Goal: Task Accomplishment & Management: Use online tool/utility

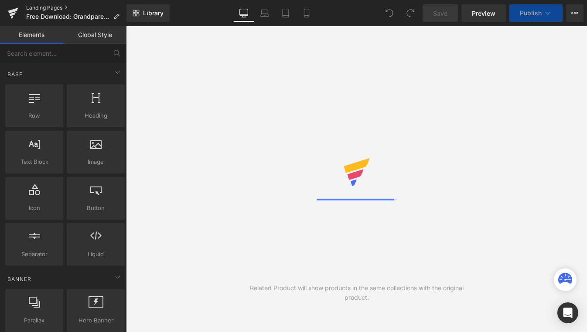
click at [60, 10] on link "Landing Pages" at bounding box center [76, 7] width 100 height 7
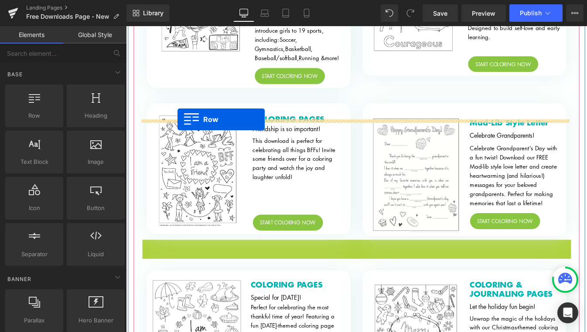
scroll to position [871, 0]
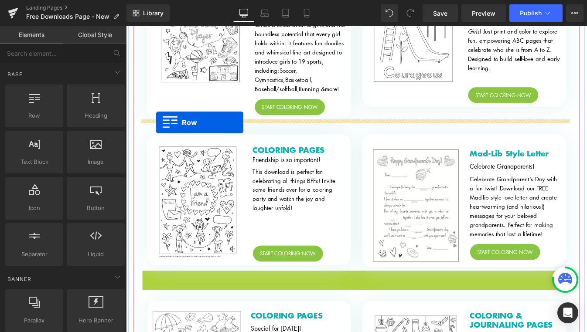
drag, startPoint x: 144, startPoint y: 193, endPoint x: 160, endPoint y: 137, distance: 59.1
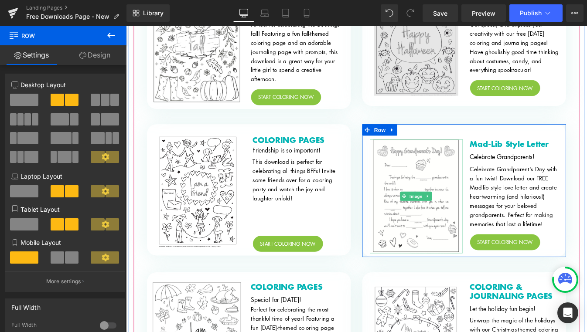
scroll to position [1318, 0]
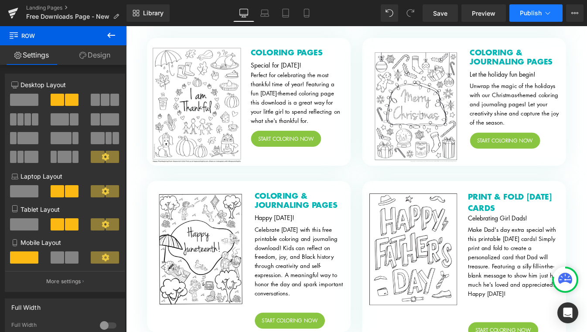
click at [529, 15] on span "Publish" at bounding box center [531, 13] width 22 height 7
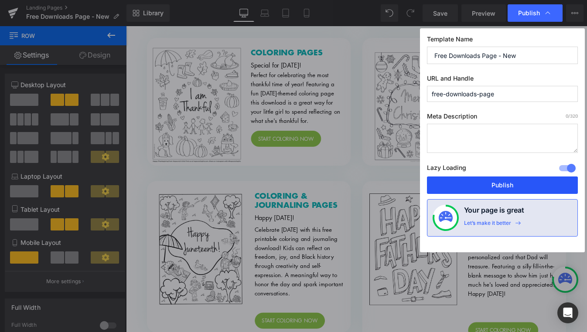
click at [525, 184] on button "Publish" at bounding box center [502, 185] width 151 height 17
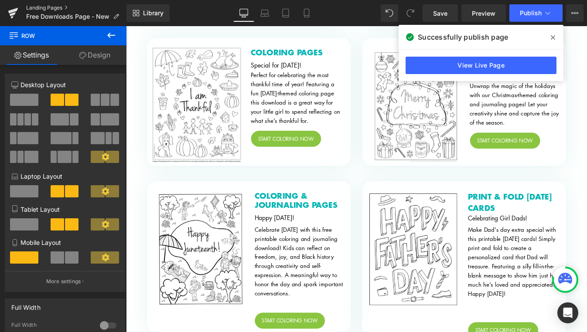
click at [50, 8] on link "Landing Pages" at bounding box center [76, 7] width 100 height 7
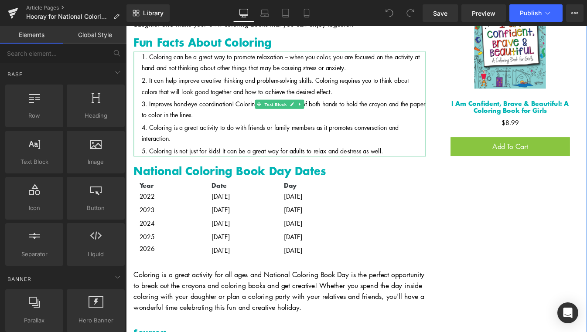
scroll to position [1246, 0]
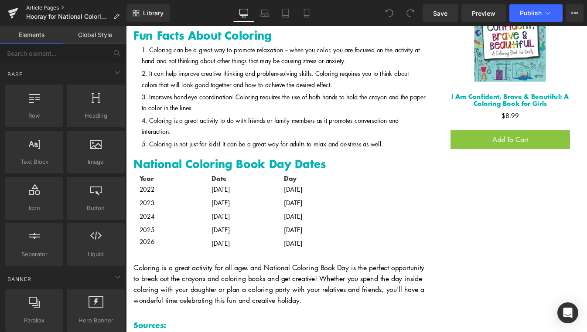
click at [50, 6] on link "Article Pages" at bounding box center [76, 7] width 100 height 7
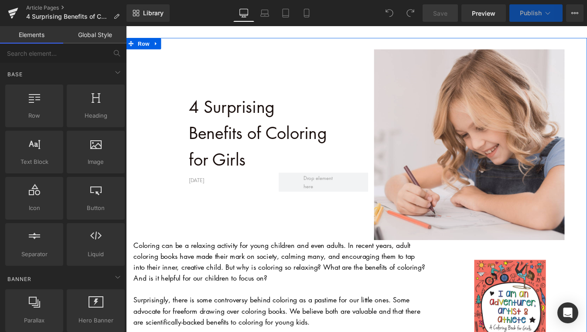
scroll to position [70, 0]
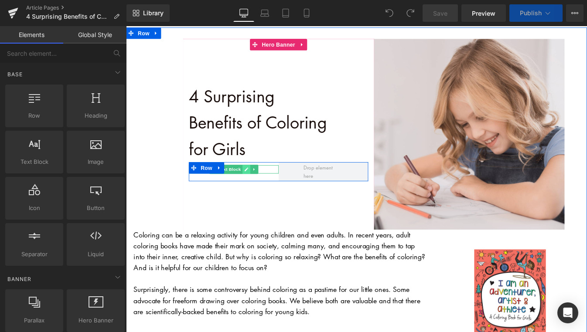
click at [262, 191] on icon at bounding box center [264, 190] width 4 height 4
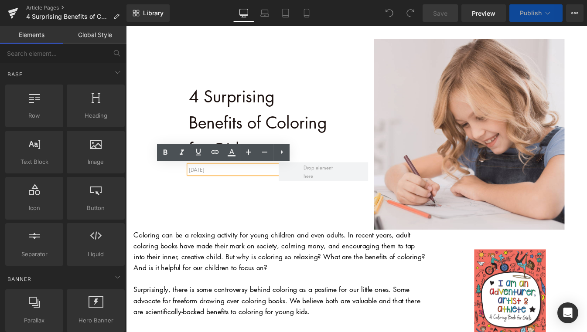
drag, startPoint x: 256, startPoint y: 191, endPoint x: 249, endPoint y: 195, distance: 8.6
click at [178, 186] on div "4 Surprising Benefits of Coloring for Girls Text Block June 29TH, 2022 Text Blo…" at bounding box center [390, 144] width 528 height 232
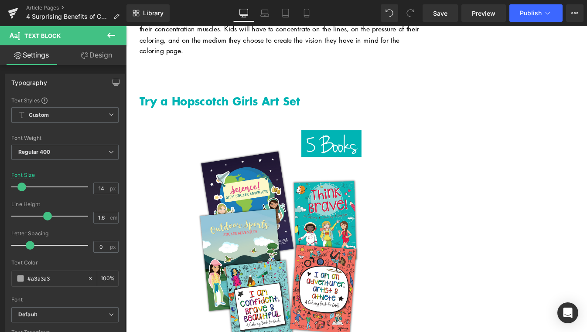
scroll to position [2051, 0]
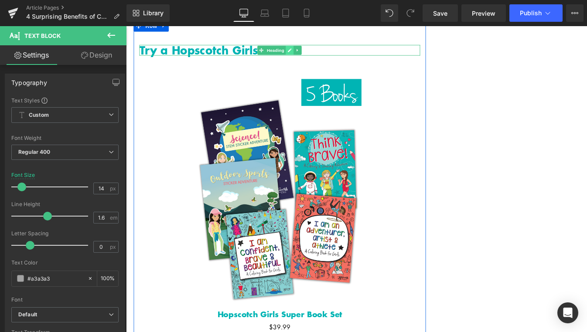
click at [311, 55] on icon at bounding box center [313, 53] width 5 height 5
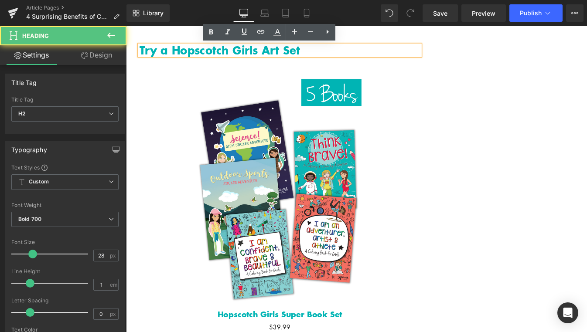
drag, startPoint x: 296, startPoint y: 53, endPoint x: 282, endPoint y: 51, distance: 14.5
click at [282, 51] on h2 "Try a Hopscotch Girls Art Set" at bounding box center [301, 54] width 321 height 12
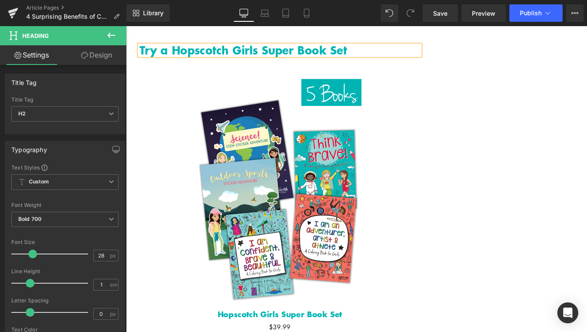
click at [175, 55] on h2 "Try a Hopscotch Girls Super Book Set" at bounding box center [301, 54] width 321 height 12
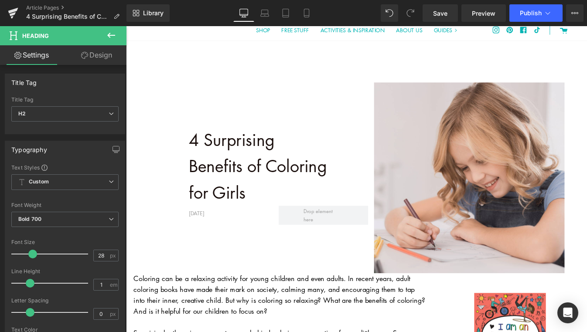
scroll to position [0, 0]
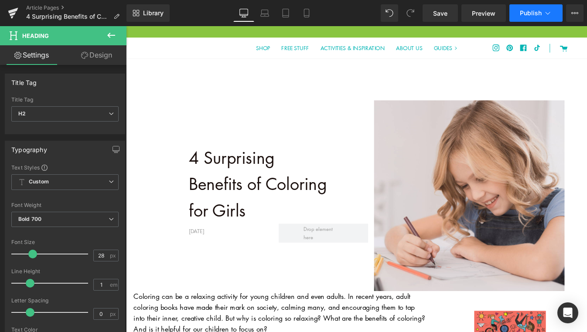
click at [527, 20] on button "Publish" at bounding box center [535, 12] width 53 height 17
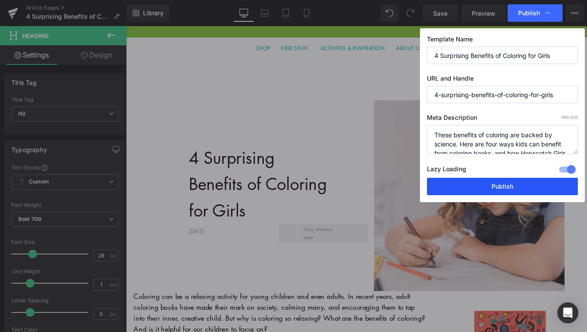
click at [508, 192] on button "Publish" at bounding box center [502, 186] width 151 height 17
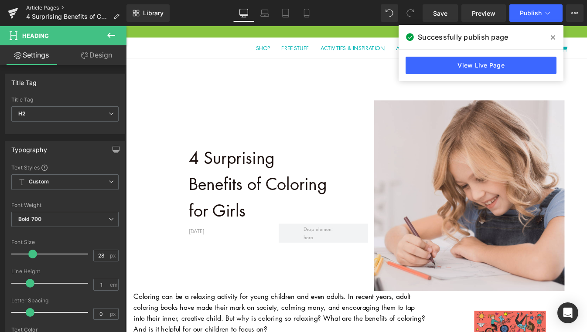
click at [46, 6] on link "Article Pages" at bounding box center [76, 7] width 100 height 7
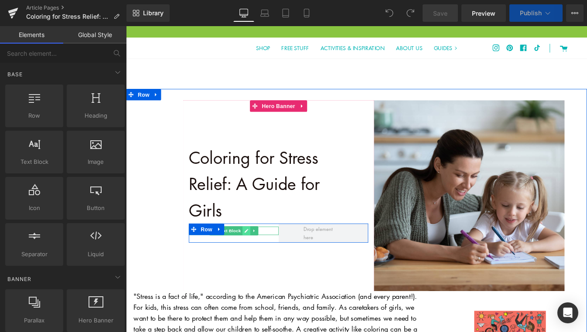
click at [261, 261] on icon at bounding box center [263, 260] width 5 height 5
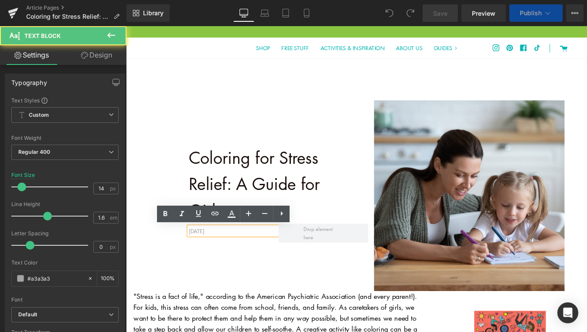
click at [198, 259] on div "June 29TH, 2022" at bounding box center [249, 261] width 102 height 10
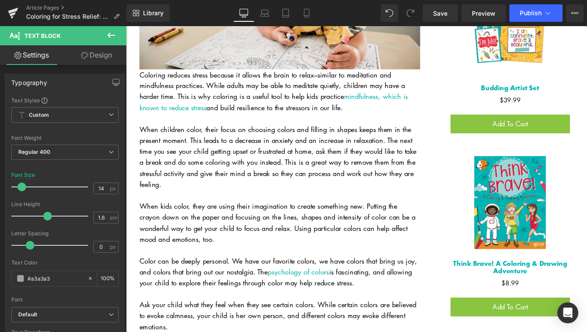
scroll to position [606, 0]
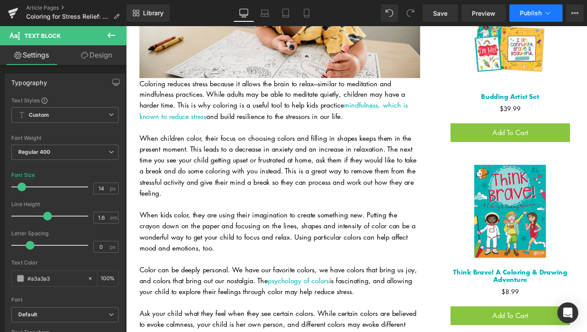
click at [534, 17] on button "Publish" at bounding box center [535, 12] width 53 height 17
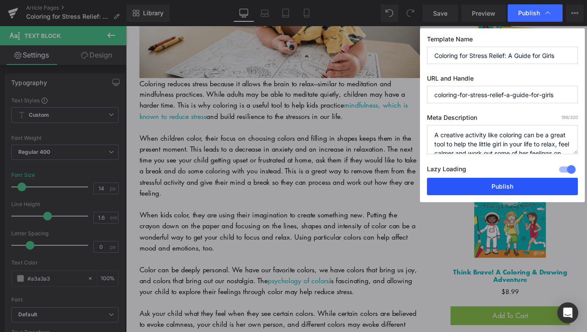
click at [505, 187] on button "Publish" at bounding box center [502, 186] width 151 height 17
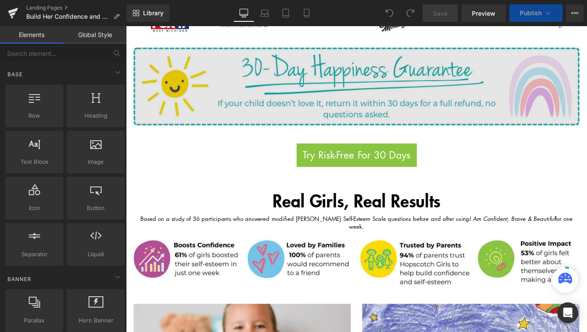
scroll to position [567, 0]
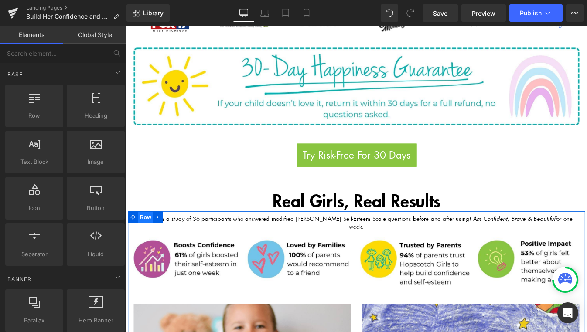
click at [148, 239] on span "Row" at bounding box center [148, 245] width 17 height 13
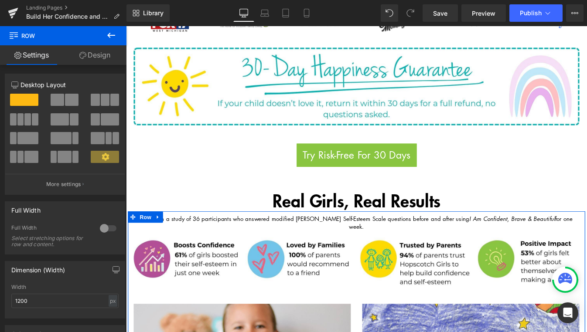
click at [93, 59] on link "Design" at bounding box center [94, 55] width 63 height 20
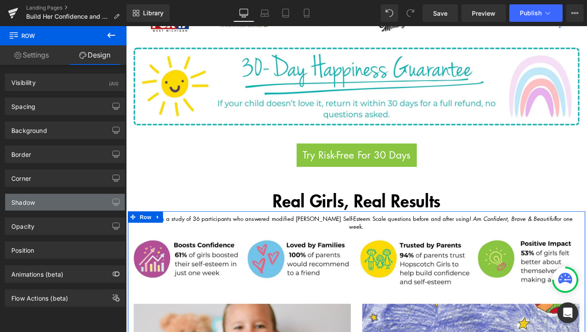
click at [89, 205] on div "Shadow" at bounding box center [65, 202] width 120 height 17
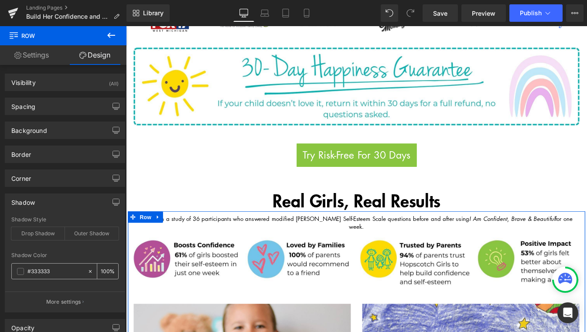
click at [57, 273] on input "#333333" at bounding box center [55, 272] width 56 height 10
type input "0"
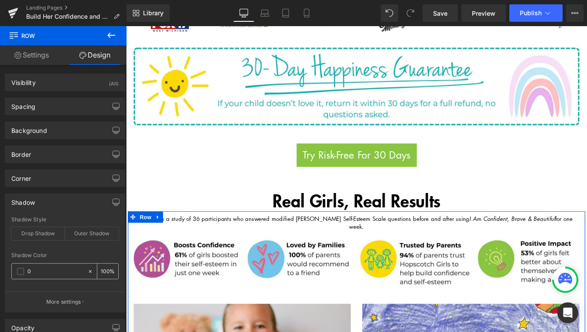
type input "0"
type input "00b"
type input "100"
type input "00b4b"
type input "0"
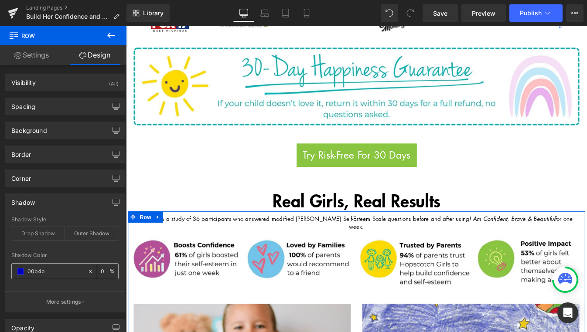
type input "00b4b4"
type input "100"
type input "#00b4b4"
click at [105, 261] on div "Shadow Color #00b4b4 100 %" at bounding box center [64, 271] width 107 height 37
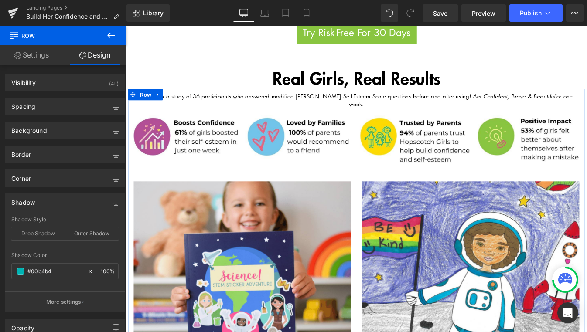
scroll to position [694, 0]
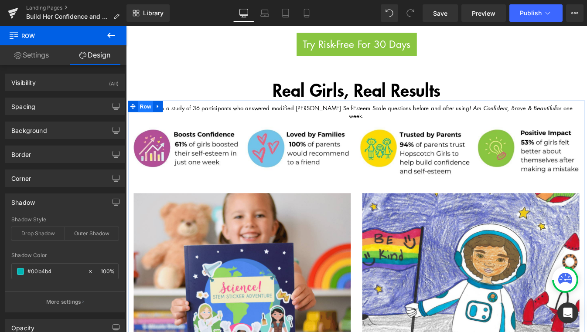
click at [149, 112] on span "Row" at bounding box center [148, 118] width 17 height 13
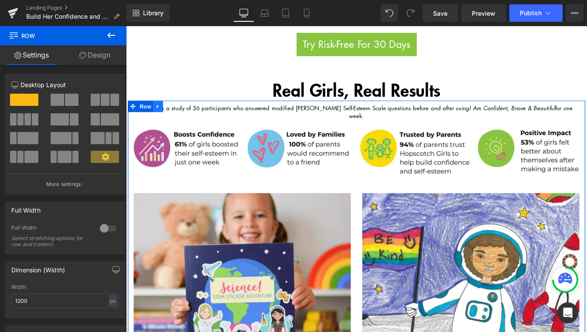
click at [162, 115] on icon at bounding box center [163, 118] width 6 height 7
click at [103, 59] on link "Design" at bounding box center [94, 55] width 63 height 20
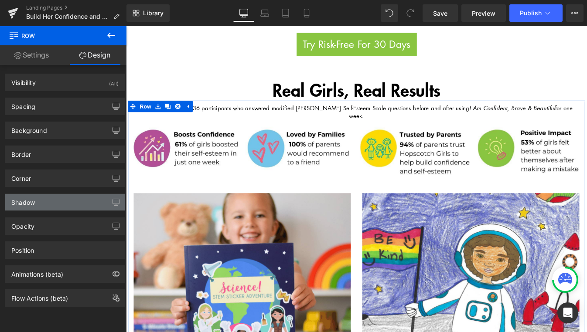
click at [63, 199] on div "Shadow" at bounding box center [65, 202] width 120 height 17
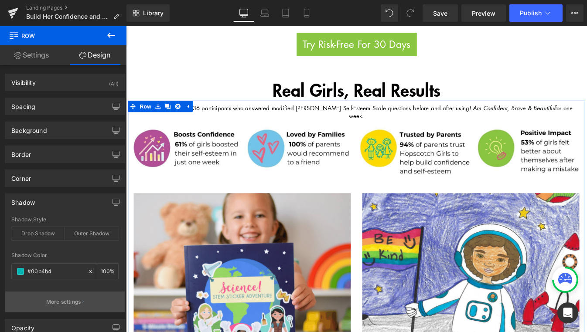
click at [72, 302] on p "More settings" at bounding box center [63, 302] width 35 height 8
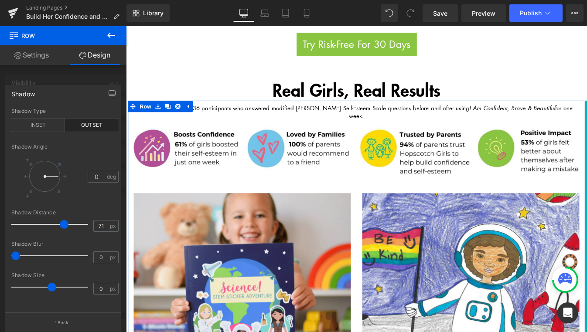
drag, startPoint x: 18, startPoint y: 224, endPoint x: 69, endPoint y: 225, distance: 51.5
click at [68, 225] on span at bounding box center [64, 224] width 9 height 9
type input "0"
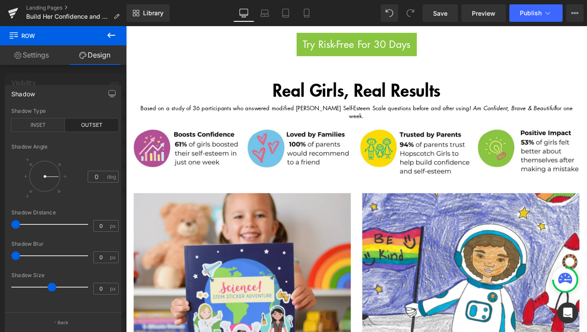
drag, startPoint x: 70, startPoint y: 226, endPoint x: -9, endPoint y: 226, distance: 79.4
click at [0, 226] on html "Row You are previewing how the will restyle your page. You can not edit Element…" at bounding box center [293, 166] width 587 height 332
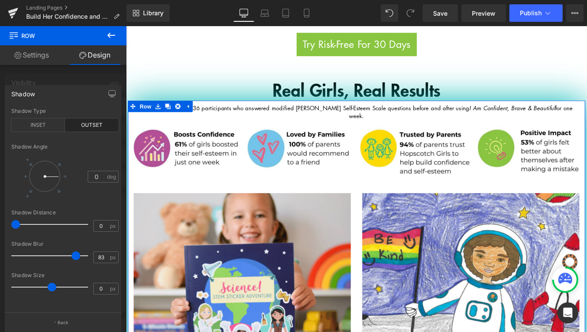
drag, startPoint x: 17, startPoint y: 259, endPoint x: 146, endPoint y: 215, distance: 135.9
click at [77, 258] on span at bounding box center [76, 256] width 9 height 9
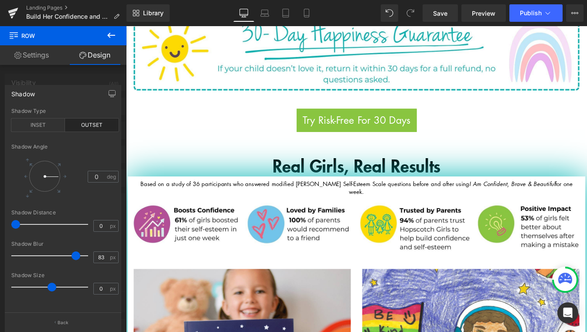
scroll to position [607, 0]
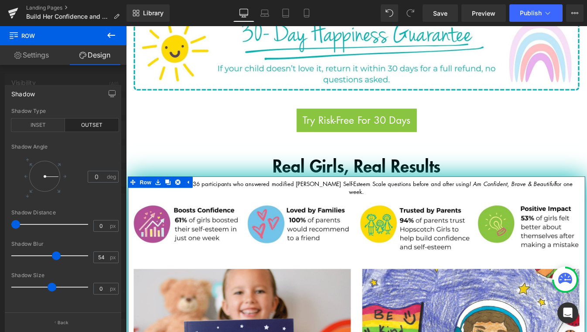
type input "53"
drag, startPoint x: 77, startPoint y: 258, endPoint x: 56, endPoint y: 258, distance: 21.4
click at [56, 258] on span at bounding box center [54, 256] width 9 height 9
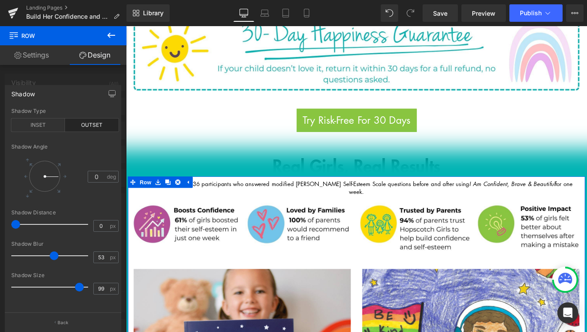
type input "100"
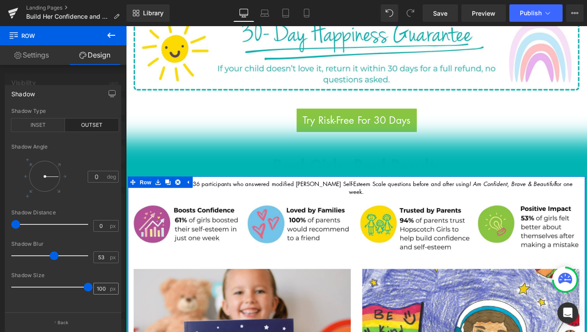
drag, startPoint x: 52, startPoint y: 290, endPoint x: 100, endPoint y: 289, distance: 48.0
click at [100, 289] on div "Shadow Size 100 px" at bounding box center [64, 287] width 107 height 29
click at [48, 128] on div "INSET" at bounding box center [38, 125] width 54 height 13
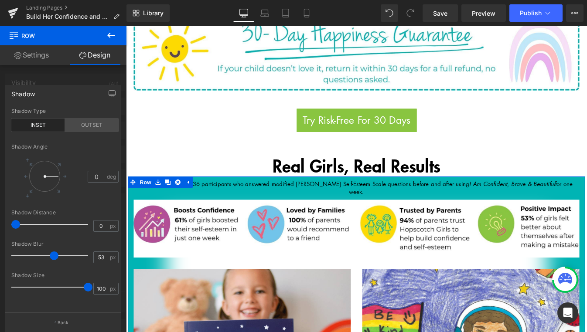
click at [94, 130] on div "OUTSET" at bounding box center [92, 125] width 54 height 13
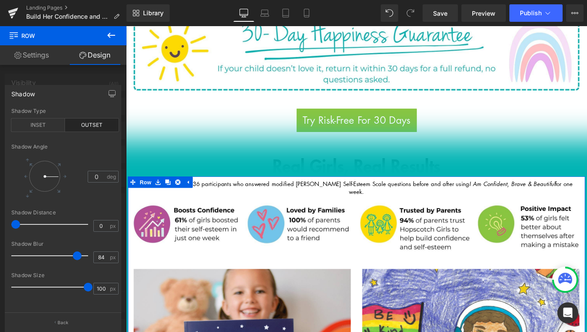
type input "100"
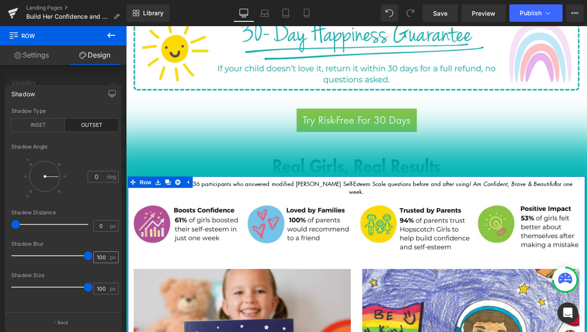
drag, startPoint x: 53, startPoint y: 259, endPoint x: 118, endPoint y: 256, distance: 65.1
click at [118, 256] on div "Shadow Blur 100 px" at bounding box center [64, 255] width 107 height 29
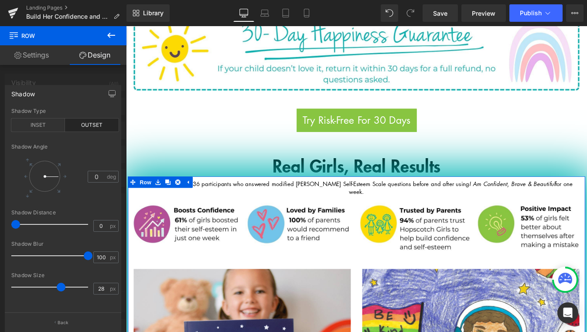
type input "29"
drag, startPoint x: 89, startPoint y: 287, endPoint x: 63, endPoint y: 287, distance: 25.7
click at [63, 287] on span at bounding box center [62, 287] width 9 height 9
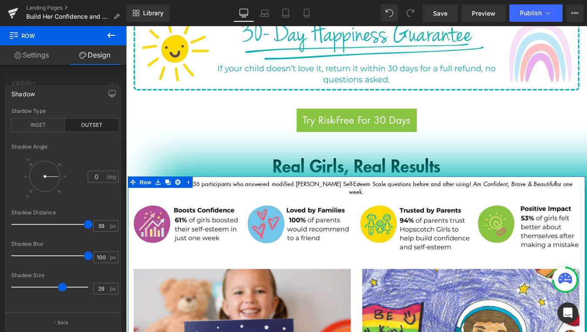
type input "0"
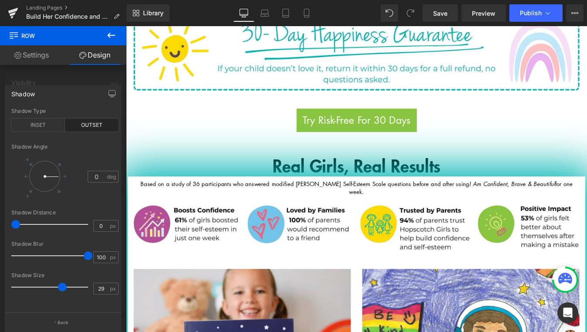
drag, startPoint x: 16, startPoint y: 226, endPoint x: 61, endPoint y: 62, distance: 169.9
click at [0, 228] on html "Row You are previewing how the will restyle your page. You can not edit Element…" at bounding box center [293, 166] width 587 height 332
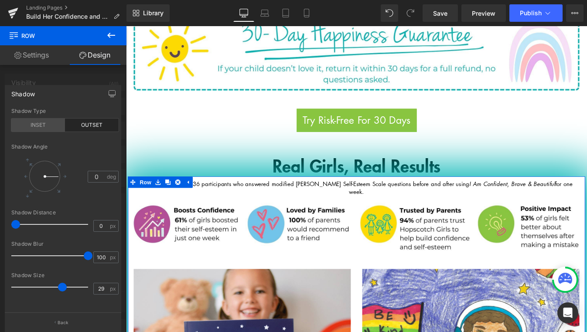
click at [48, 127] on div "INSET" at bounding box center [38, 125] width 54 height 13
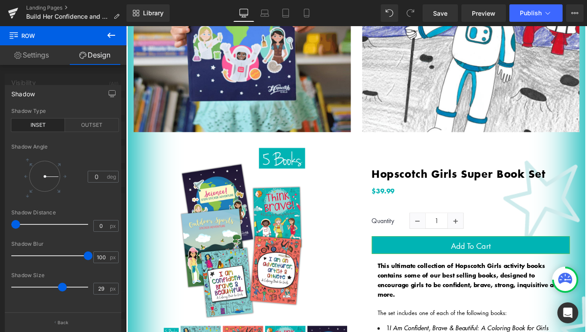
scroll to position [1013, 0]
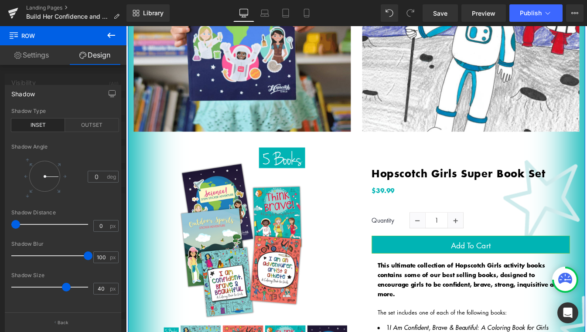
drag, startPoint x: 61, startPoint y: 286, endPoint x: 82, endPoint y: 264, distance: 30.2
click at [66, 289] on span at bounding box center [66, 287] width 9 height 9
type input "41"
type input "100"
drag, startPoint x: 86, startPoint y: 257, endPoint x: 112, endPoint y: 262, distance: 26.5
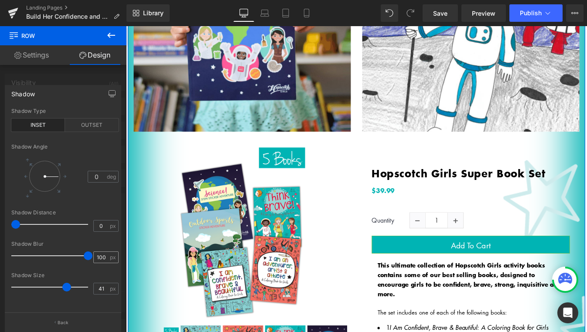
click at [112, 262] on div "Shadow Blur 100 px" at bounding box center [64, 255] width 107 height 29
drag, startPoint x: 56, startPoint y: 176, endPoint x: 14, endPoint y: 160, distance: 45.1
click at [14, 160] on div at bounding box center [38, 176] width 54 height 41
drag, startPoint x: 34, startPoint y: 168, endPoint x: 30, endPoint y: 194, distance: 25.7
click at [30, 194] on div at bounding box center [44, 176] width 41 height 41
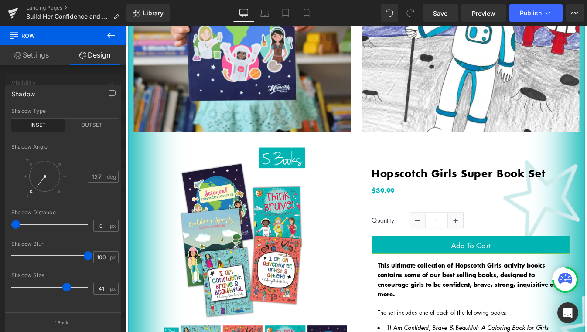
click at [31, 191] on icon at bounding box center [31, 191] width 3 height 3
type input "135"
click at [85, 121] on div "OUTSET" at bounding box center [92, 125] width 54 height 13
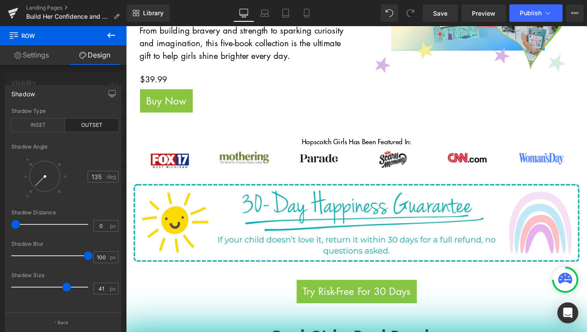
scroll to position [496, 0]
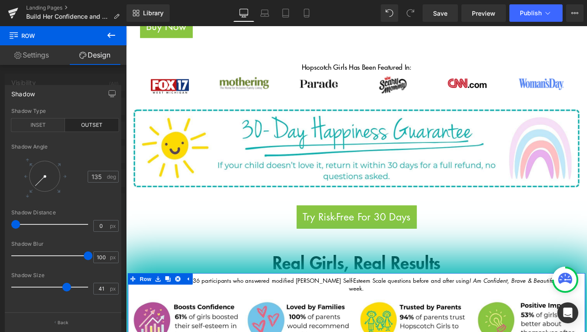
click at [32, 96] on div "Shadow" at bounding box center [23, 91] width 24 height 12
click at [60, 322] on p "Back" at bounding box center [63, 323] width 11 height 7
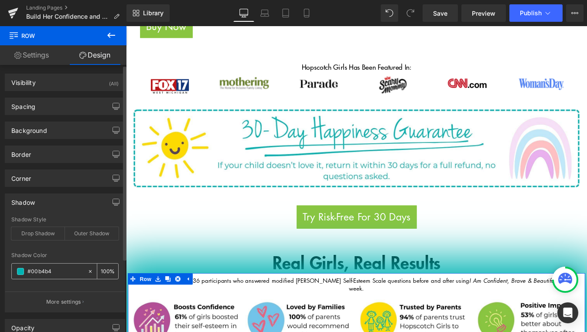
click at [105, 274] on input "100" at bounding box center [105, 271] width 9 height 10
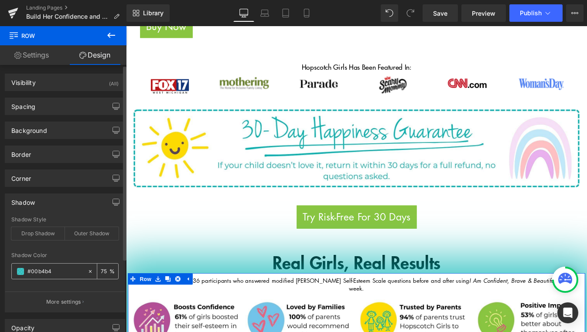
type input "7"
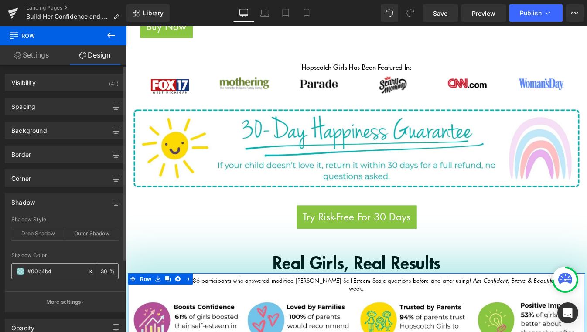
type input "3"
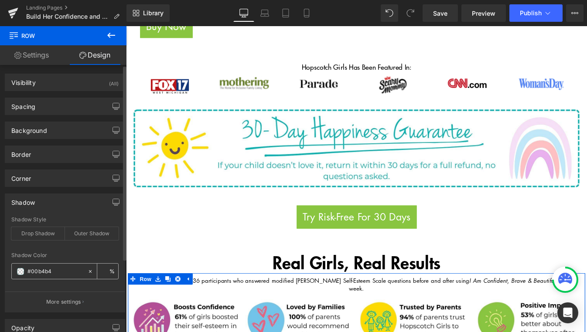
type input "5"
type input "25"
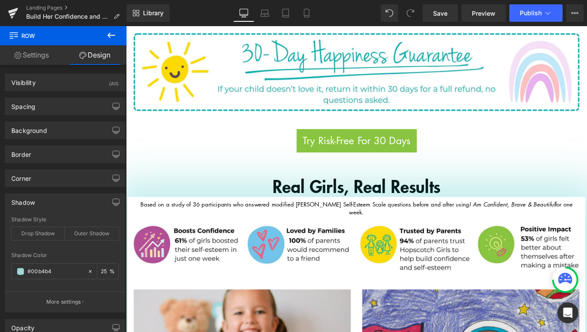
scroll to position [587, 0]
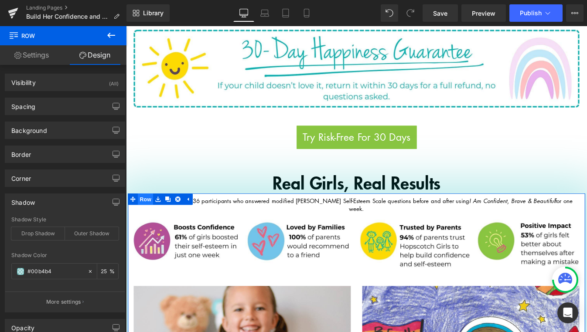
click at [148, 218] on span "Row" at bounding box center [148, 224] width 17 height 13
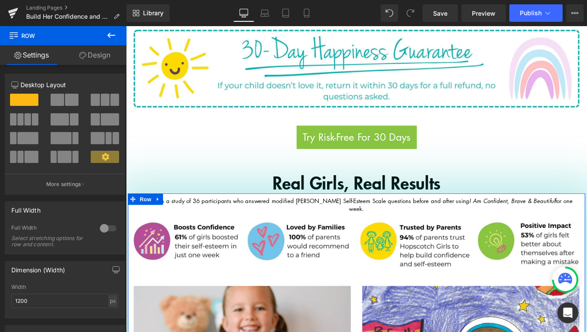
click at [91, 61] on link "Design" at bounding box center [94, 55] width 63 height 20
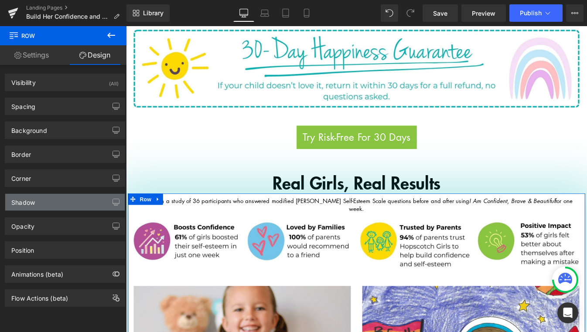
click at [82, 209] on div "Shadow" at bounding box center [65, 202] width 120 height 17
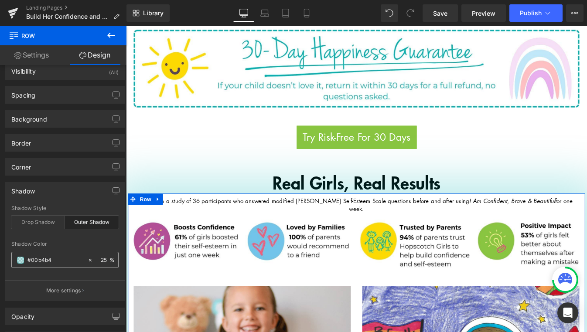
scroll to position [20, 0]
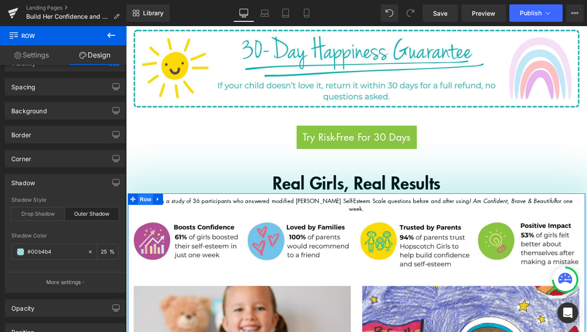
click at [146, 219] on span "Row" at bounding box center [148, 225] width 17 height 13
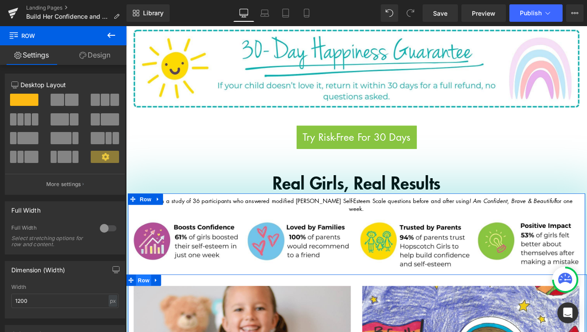
click at [145, 311] on span "Row" at bounding box center [145, 317] width 17 height 13
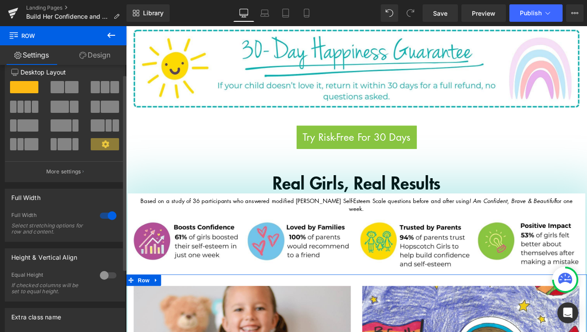
scroll to position [47, 0]
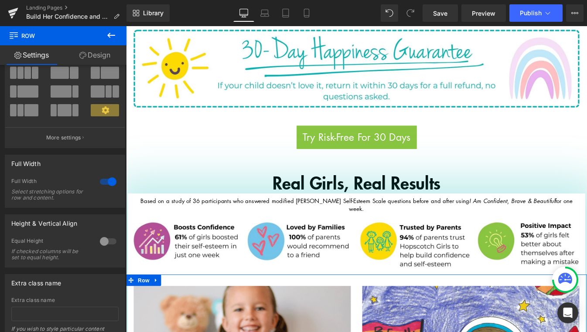
click at [93, 54] on link "Design" at bounding box center [94, 55] width 63 height 20
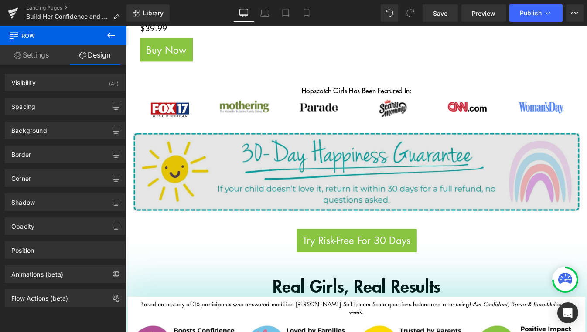
scroll to position [449, 0]
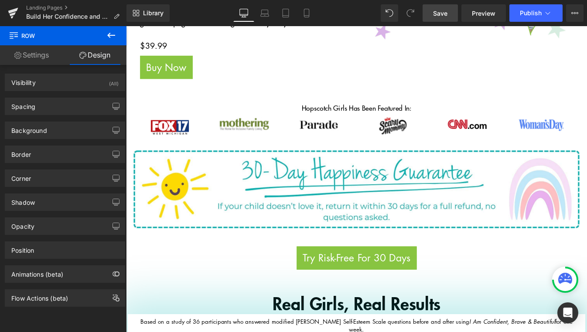
click at [436, 20] on link "Save" at bounding box center [440, 12] width 35 height 17
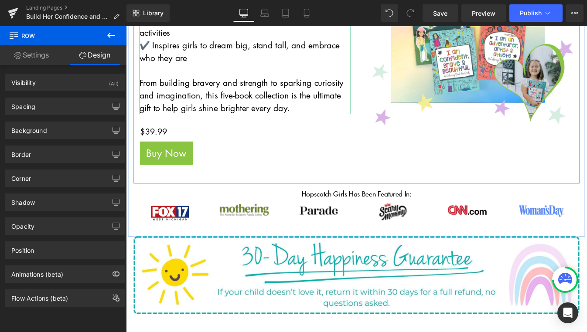
scroll to position [475, 0]
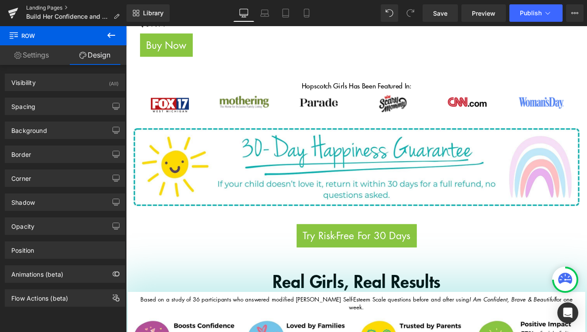
click at [48, 9] on link "Landing Pages" at bounding box center [76, 7] width 100 height 7
